Goal: Transaction & Acquisition: Purchase product/service

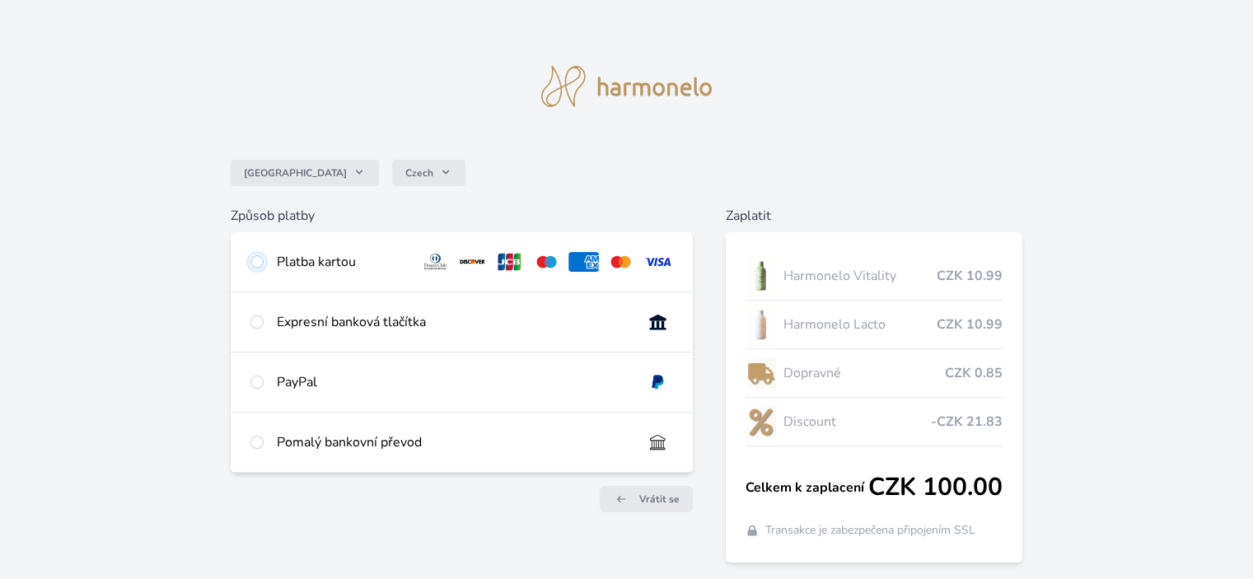
click at [259, 264] on input "radio" at bounding box center [256, 261] width 13 height 13
radio input "true"
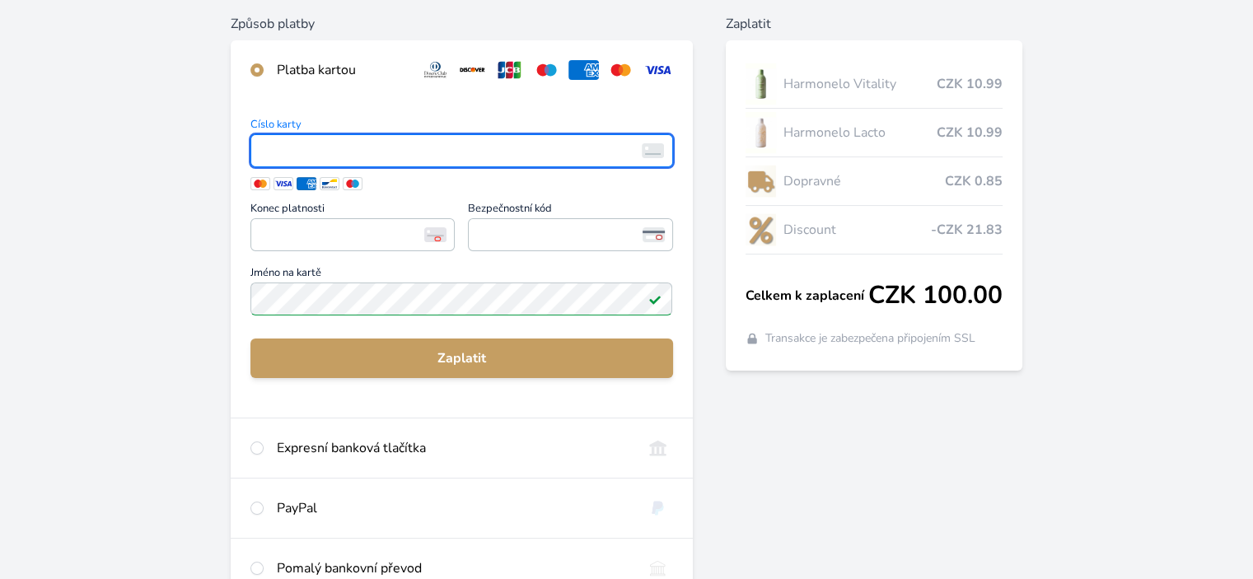
scroll to position [89, 0]
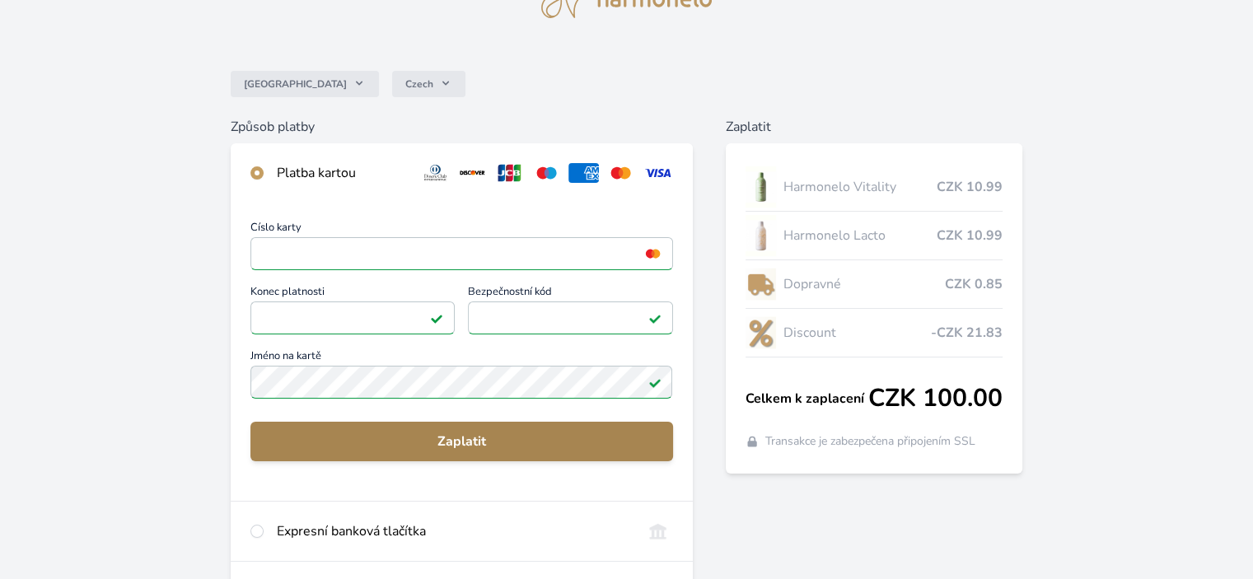
click at [526, 440] on span "Zaplatit" at bounding box center [461, 442] width 395 height 20
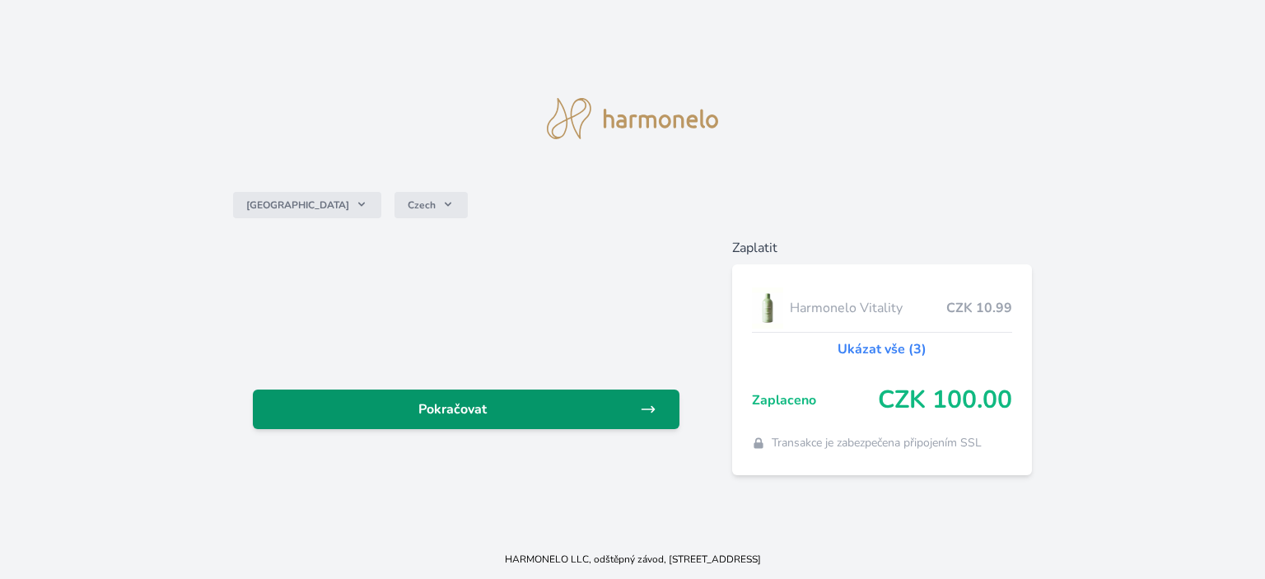
click at [414, 402] on span "Pokračovat" at bounding box center [453, 409] width 374 height 20
